Goal: Information Seeking & Learning: Learn about a topic

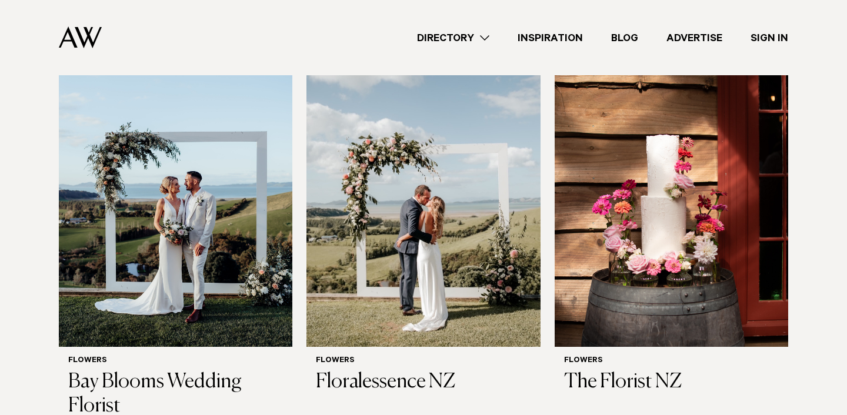
scroll to position [404, 0]
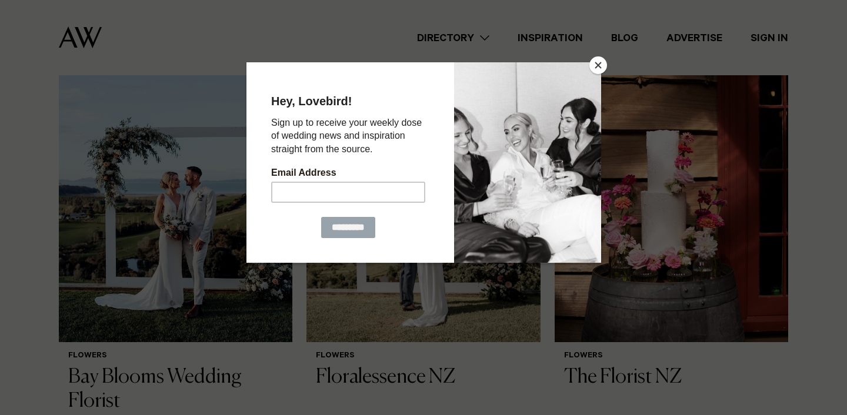
click at [596, 69] on button "Close" at bounding box center [598, 65] width 18 height 18
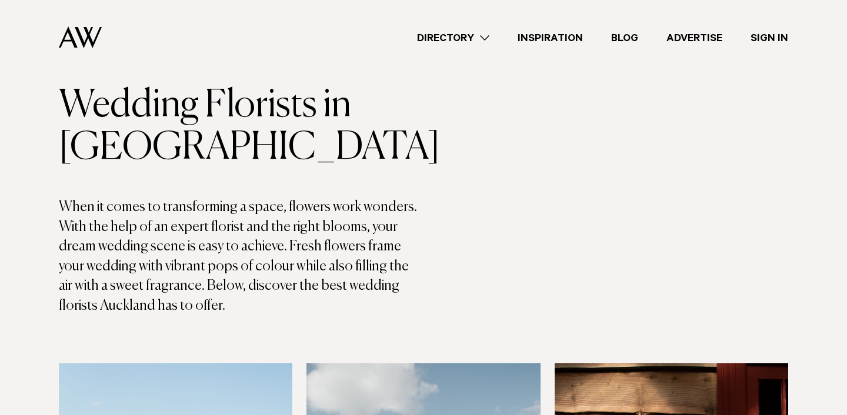
scroll to position [0, 0]
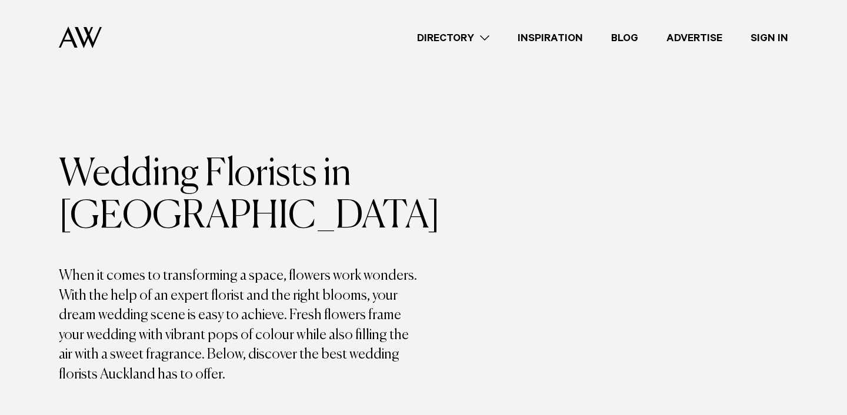
click at [490, 37] on link "Directory" at bounding box center [453, 38] width 101 height 16
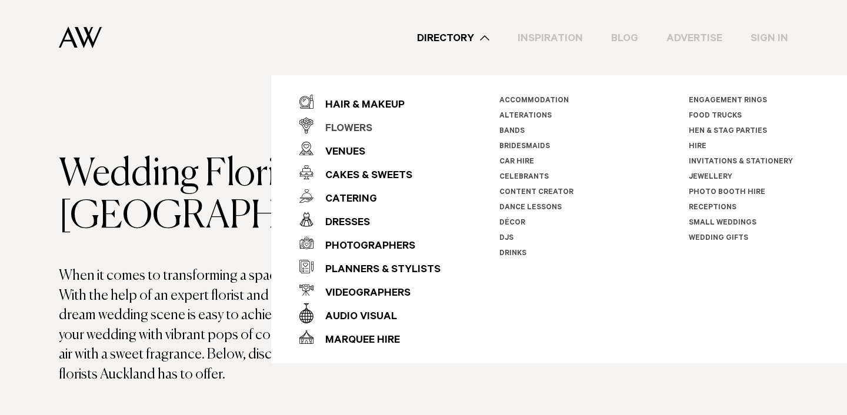
click at [359, 125] on div "Flowers" at bounding box center [343, 130] width 59 height 24
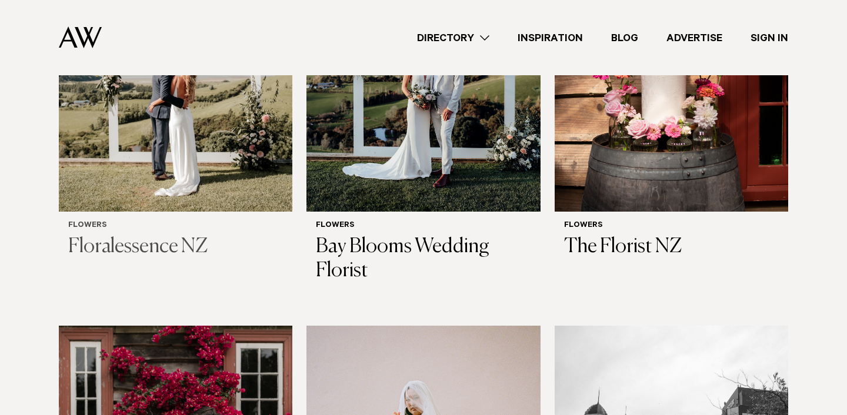
scroll to position [535, 0]
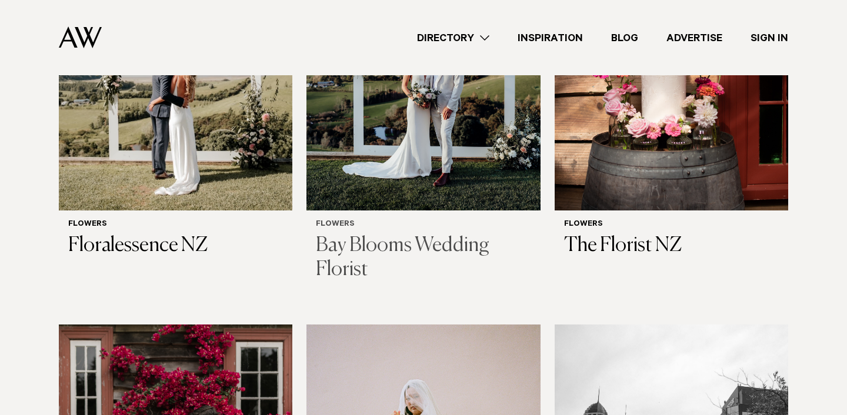
click at [482, 113] on img at bounding box center [423, 54] width 234 height 314
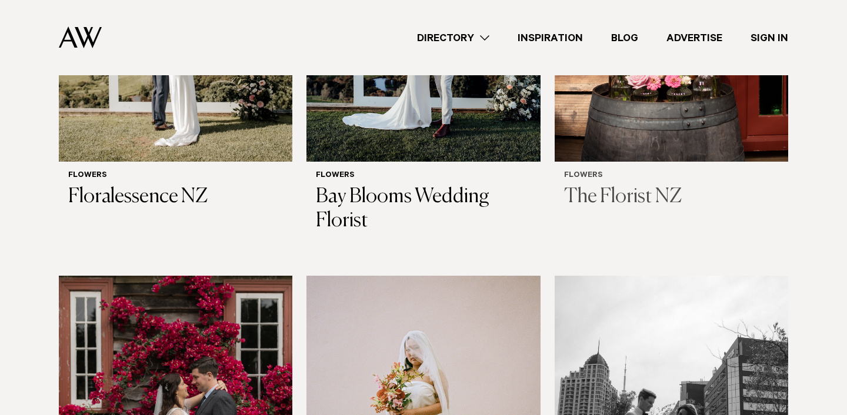
scroll to position [585, 0]
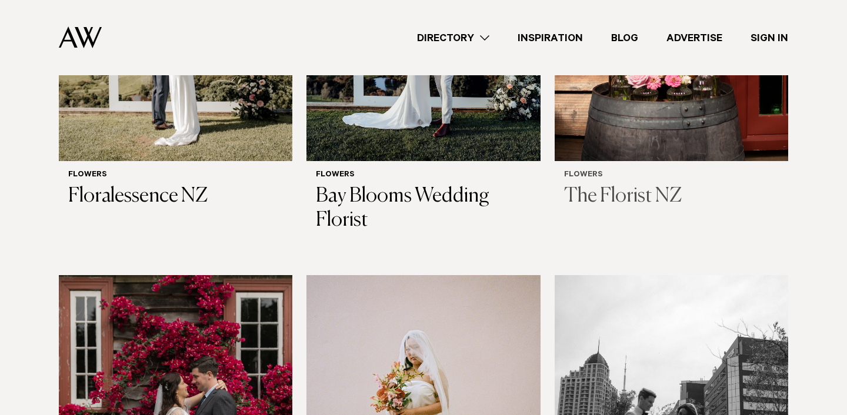
click at [634, 121] on img at bounding box center [672, 5] width 234 height 314
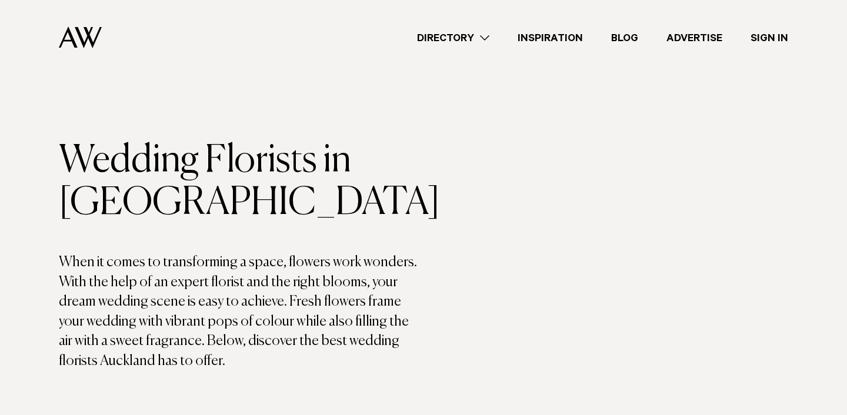
scroll to position [0, 0]
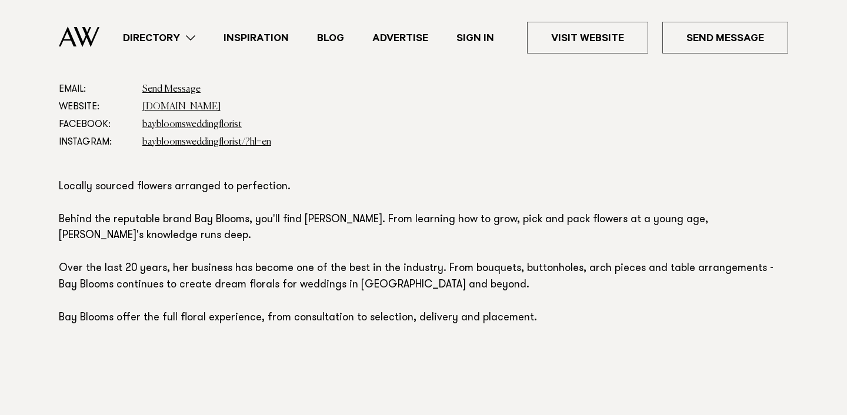
scroll to position [721, 0]
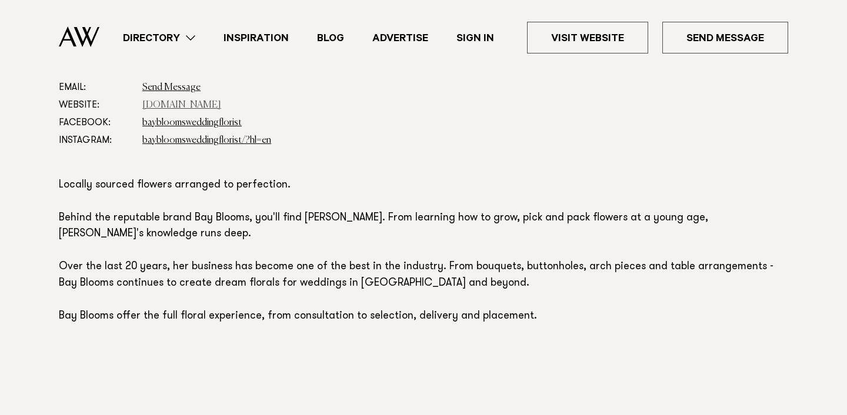
click at [221, 104] on link "www.baybloomsweddingflorist.co.nz" at bounding box center [181, 105] width 79 height 9
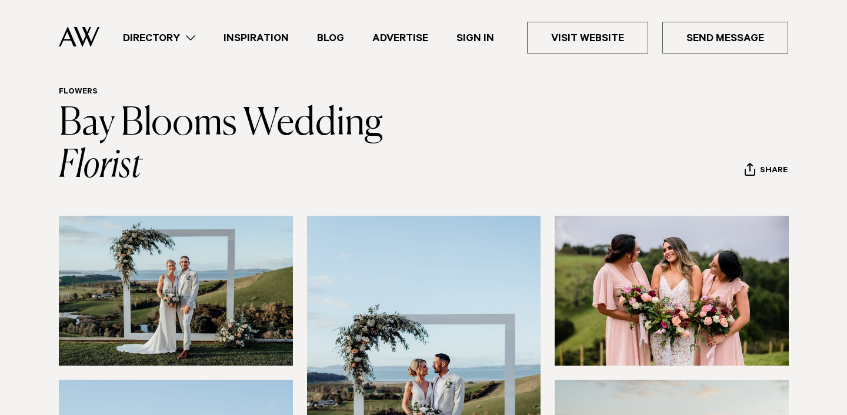
scroll to position [0, 0]
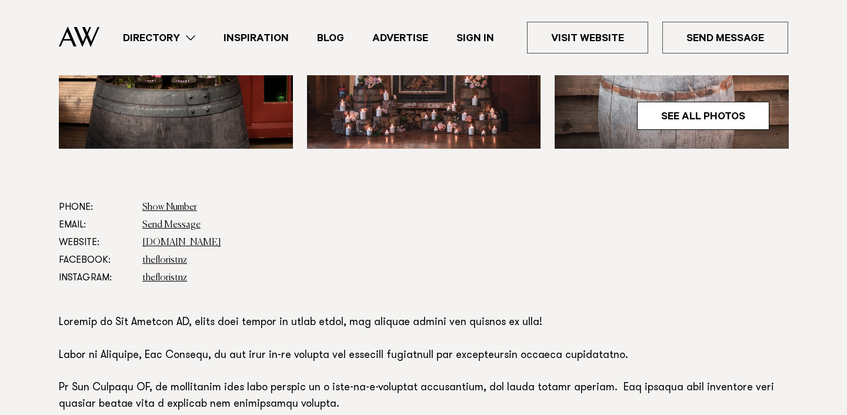
scroll to position [539, 0]
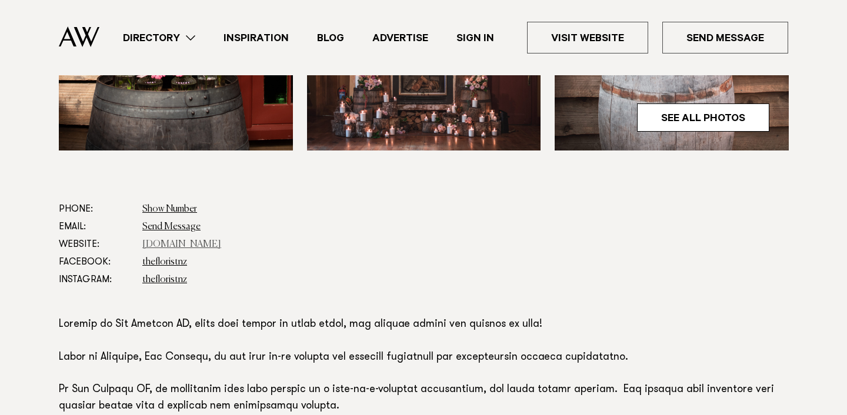
click at [176, 246] on link "www.thefloristnz.nz" at bounding box center [181, 244] width 79 height 9
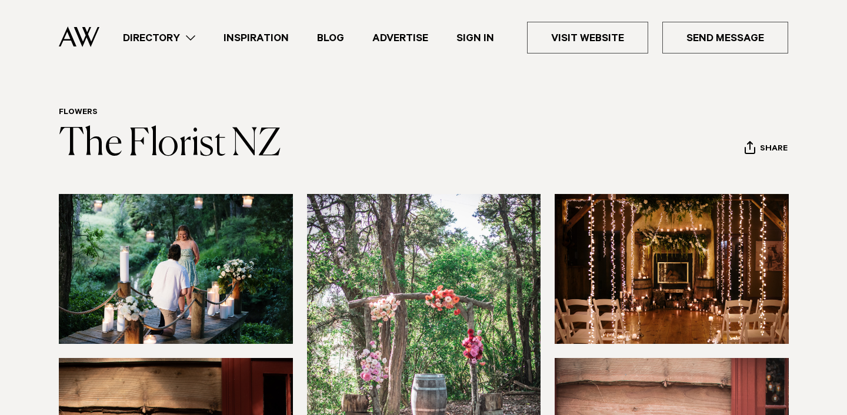
scroll to position [0, 0]
